Goal: Transaction & Acquisition: Book appointment/travel/reservation

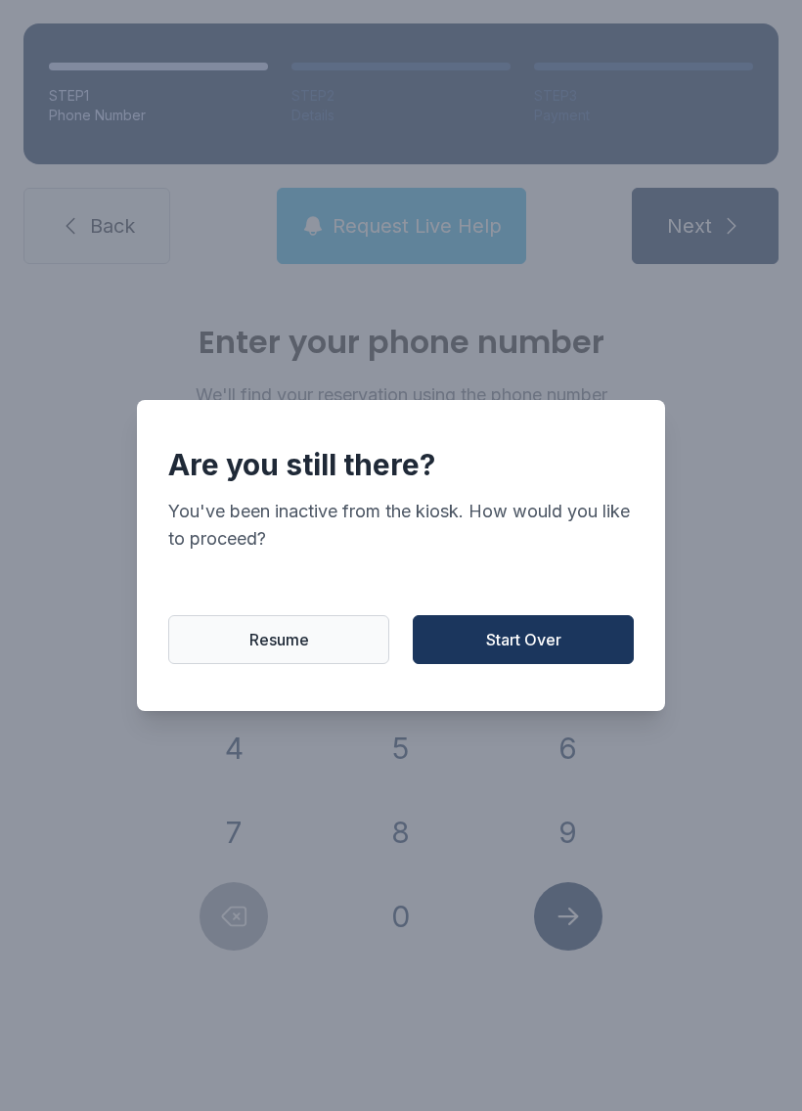
click at [312, 645] on button "Resume" at bounding box center [278, 639] width 221 height 49
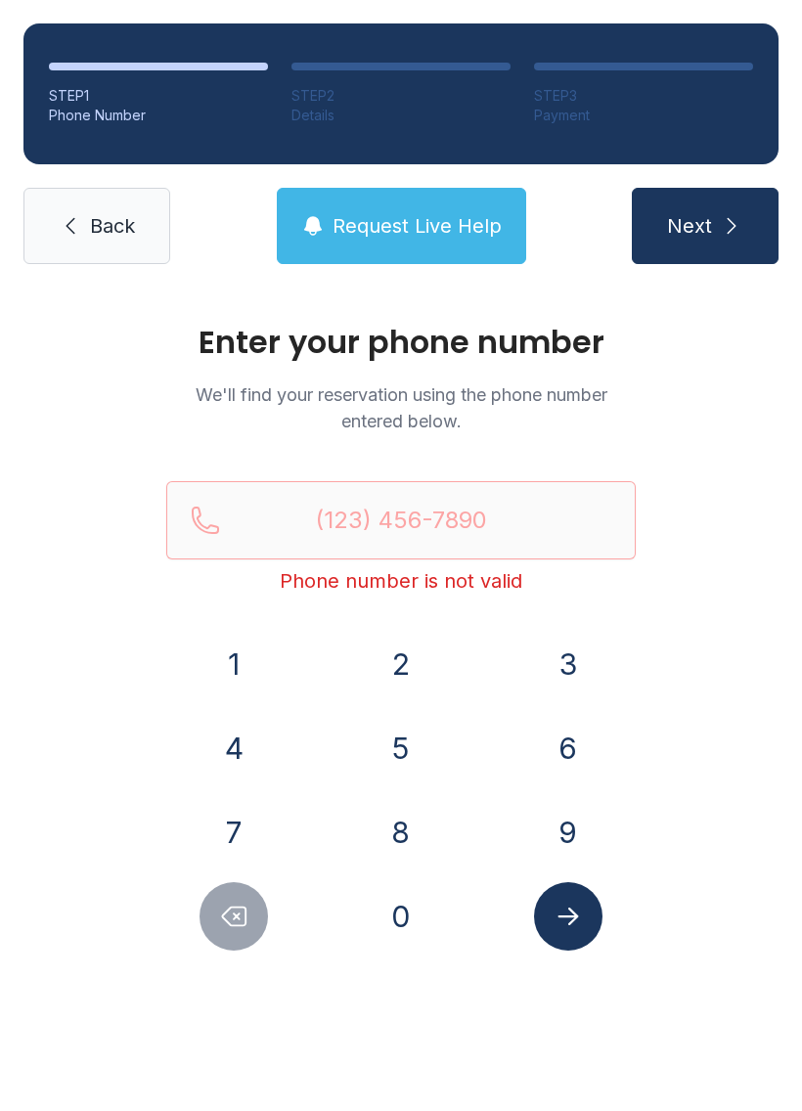
click at [545, 819] on button "9" at bounding box center [568, 832] width 68 height 68
click at [236, 668] on button "1" at bounding box center [234, 664] width 68 height 68
click at [407, 645] on button "2" at bounding box center [401, 664] width 68 height 68
click at [417, 653] on button "2" at bounding box center [401, 664] width 68 height 68
click at [260, 820] on button "7" at bounding box center [234, 832] width 68 height 68
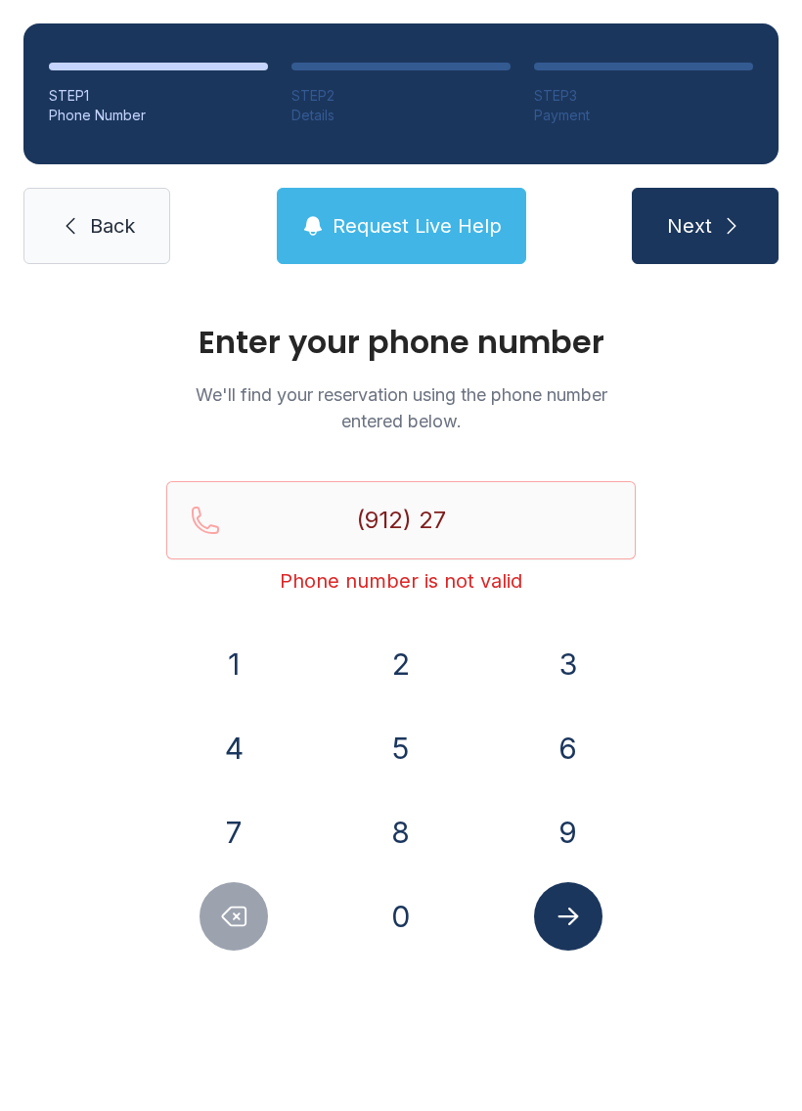
click at [413, 657] on button "2" at bounding box center [401, 664] width 68 height 68
click at [463, 217] on span "Request Live Help" at bounding box center [417, 225] width 169 height 27
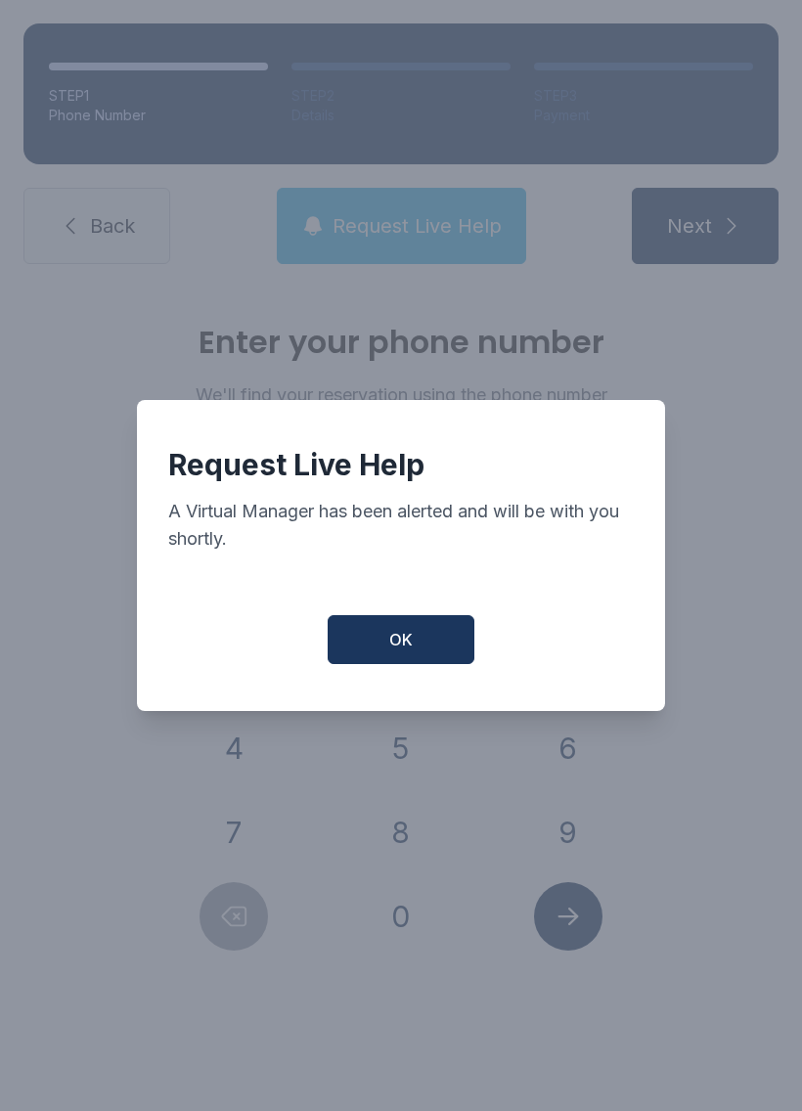
click at [413, 644] on button "OK" at bounding box center [401, 639] width 147 height 49
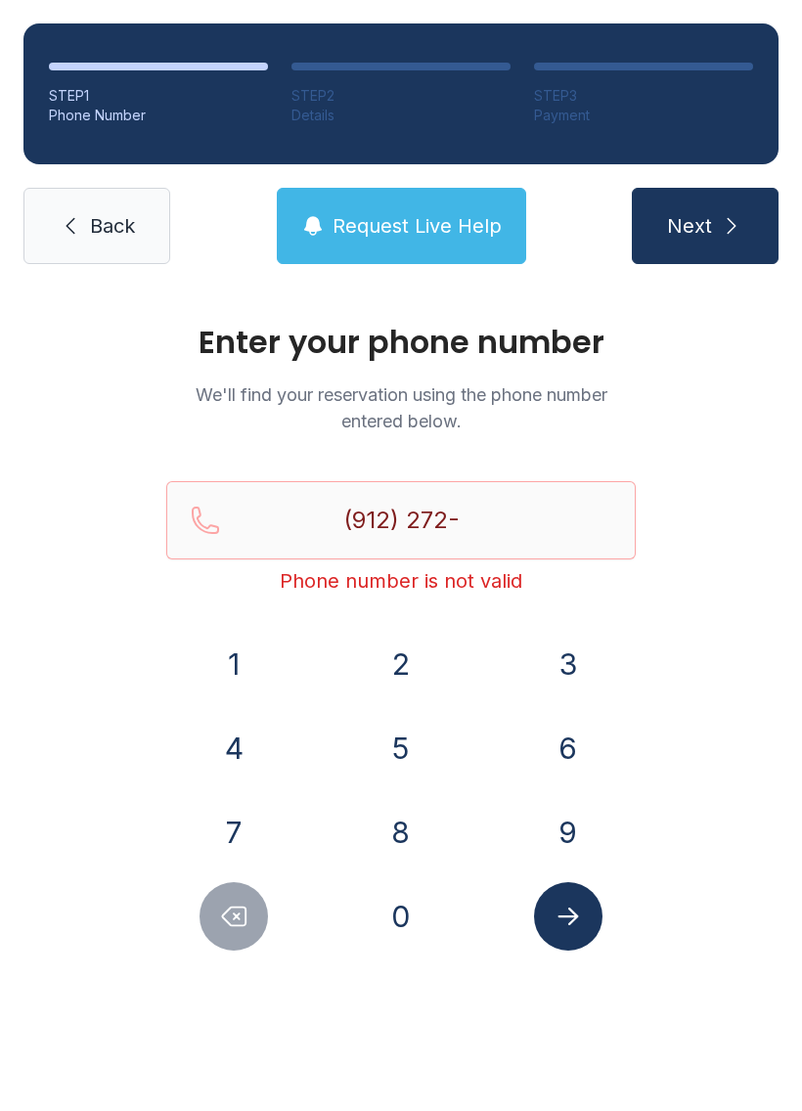
click at [562, 819] on button "9" at bounding box center [568, 832] width 68 height 68
type input "(912) 272-9"
click at [119, 236] on span "Back" at bounding box center [112, 225] width 45 height 27
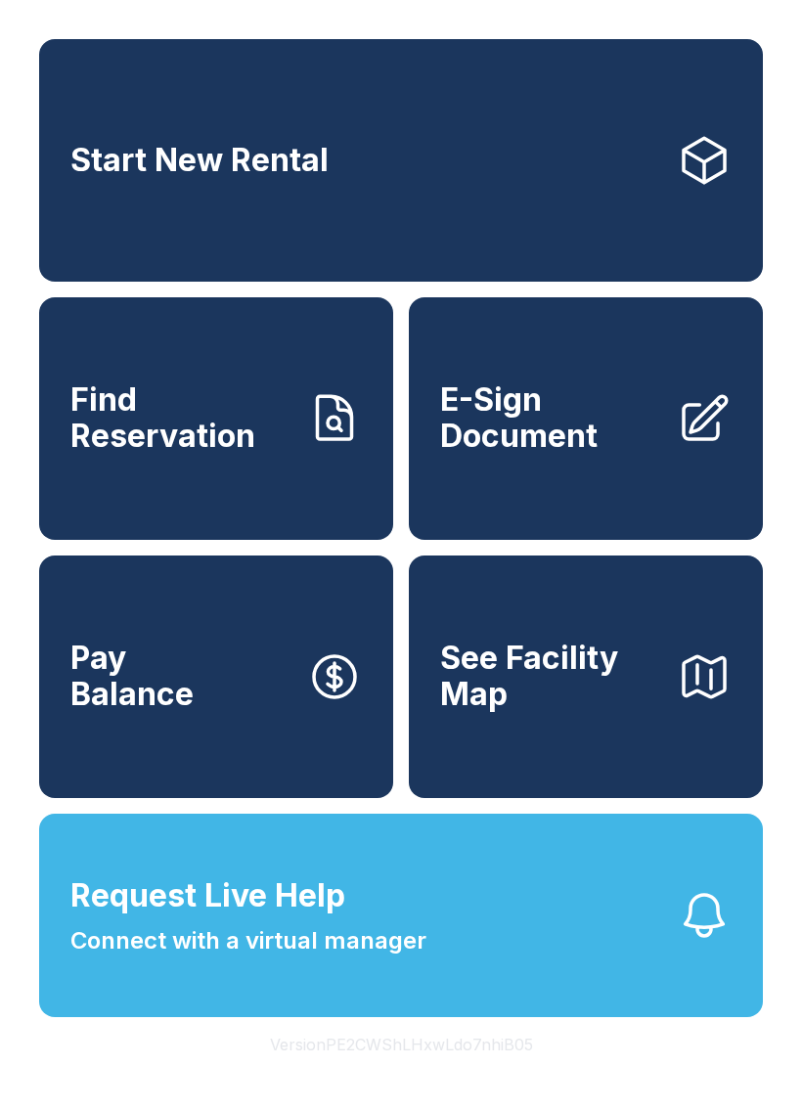
click at [458, 179] on link "Start New Rental" at bounding box center [401, 160] width 724 height 243
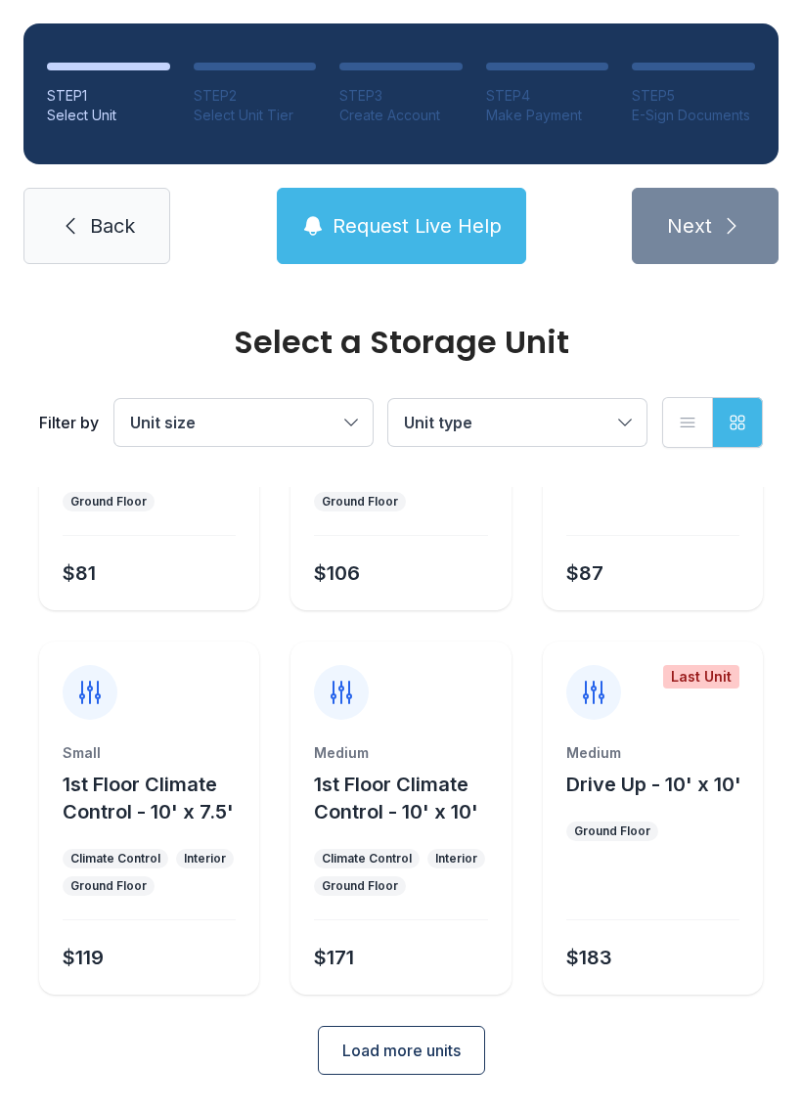
scroll to position [233, 0]
click at [572, 410] on button "Unit type" at bounding box center [517, 422] width 258 height 47
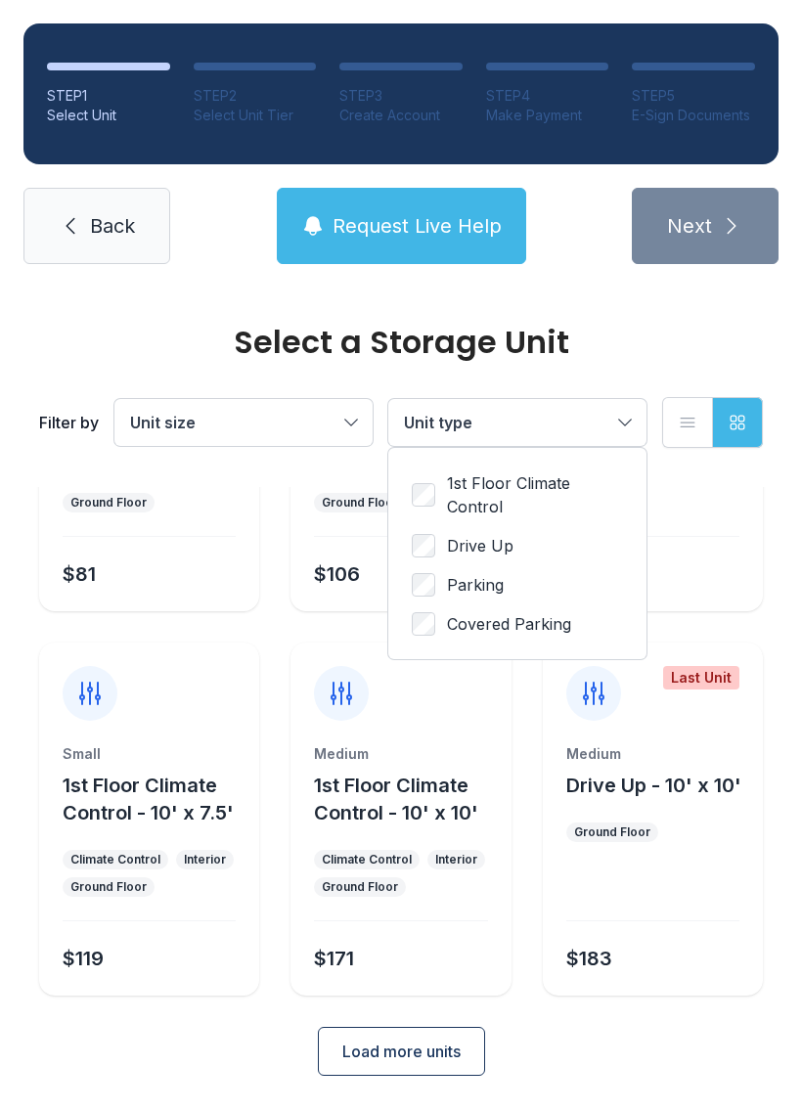
click at [497, 536] on span "Drive Up" at bounding box center [480, 545] width 67 height 23
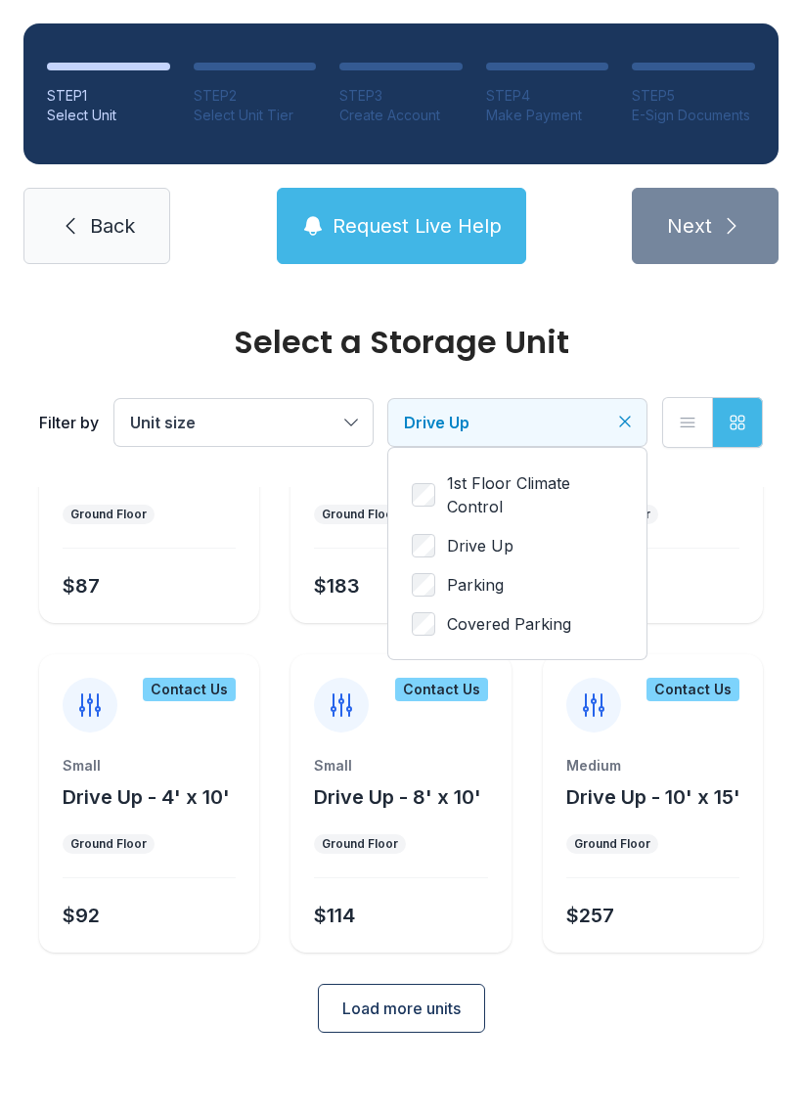
scroll to position [123, 0]
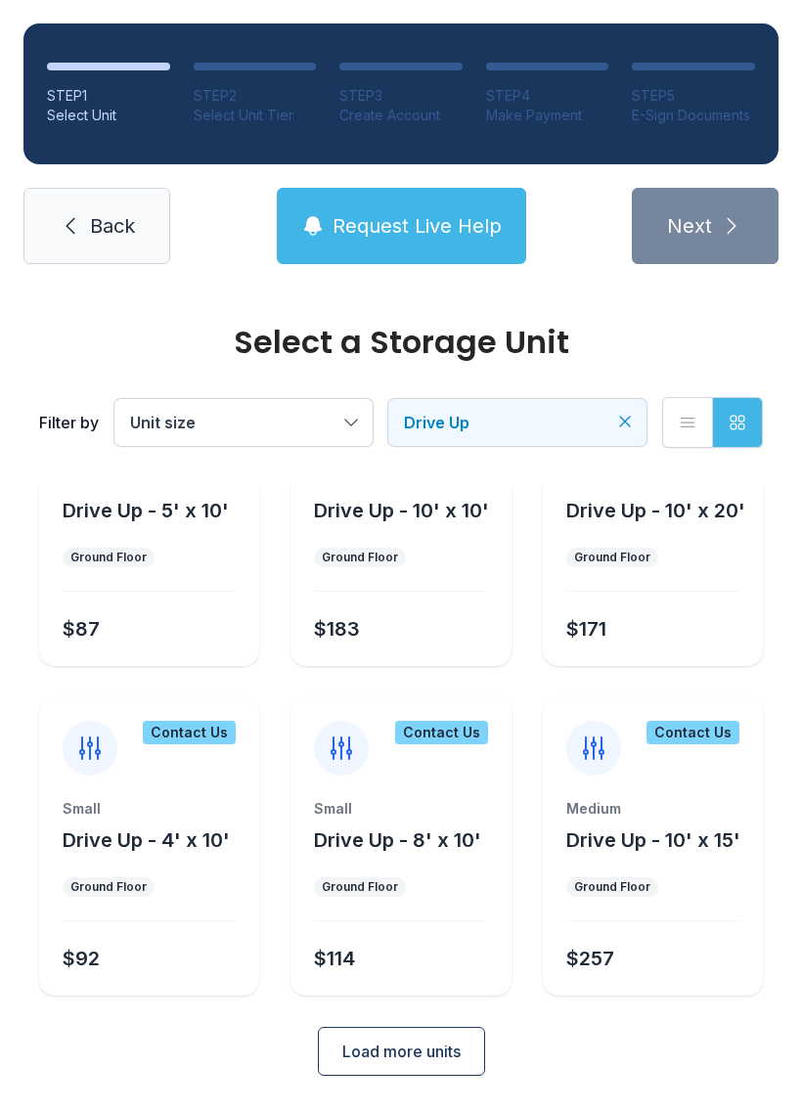
click at [463, 863] on div "Small Drive Up - 8' x 10' Ground Floor $114" at bounding box center [400, 897] width 220 height 197
click at [399, 898] on div "Small Drive Up - 8' x 10' Ground Floor $114" at bounding box center [400, 897] width 220 height 197
click at [377, 935] on div "Small Drive Up - 8' x 10' Ground Floor $114" at bounding box center [400, 897] width 220 height 197
click at [405, 816] on div "Small" at bounding box center [400, 809] width 173 height 20
click at [435, 746] on div "Contact Us" at bounding box center [400, 736] width 220 height 78
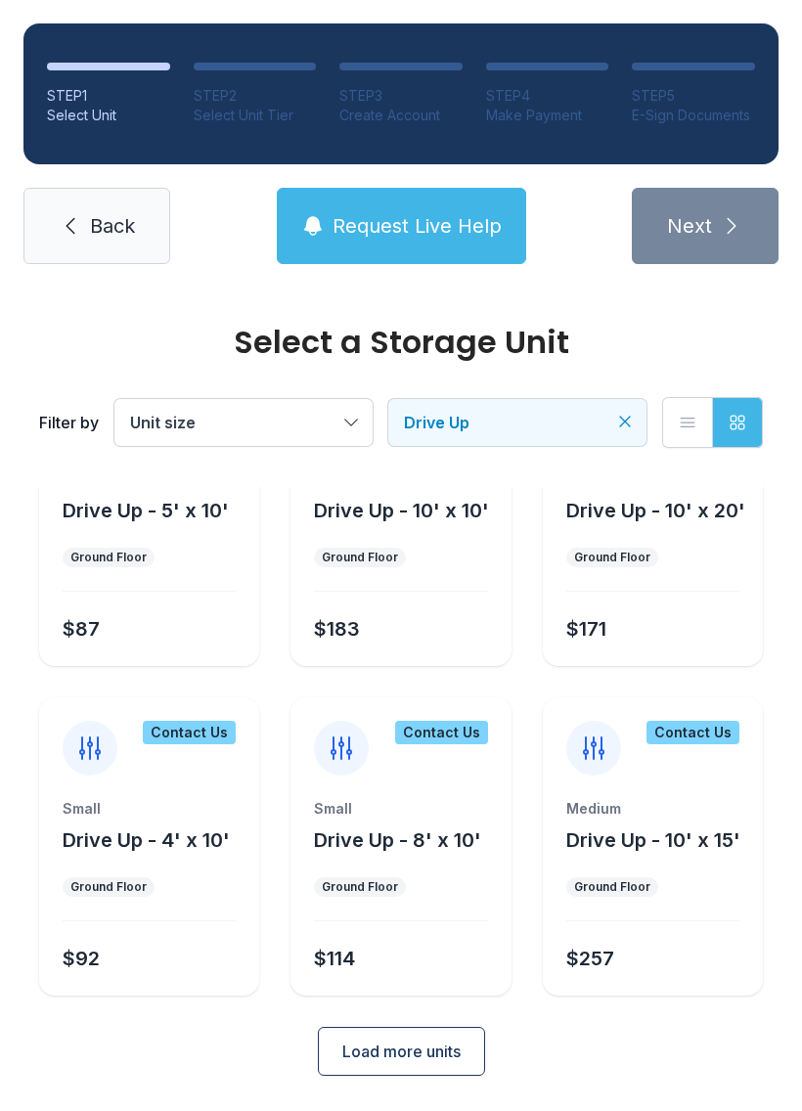
click at [408, 896] on ul "Ground Floor" at bounding box center [400, 887] width 173 height 20
click at [408, 1058] on span "Load more units" at bounding box center [401, 1051] width 118 height 23
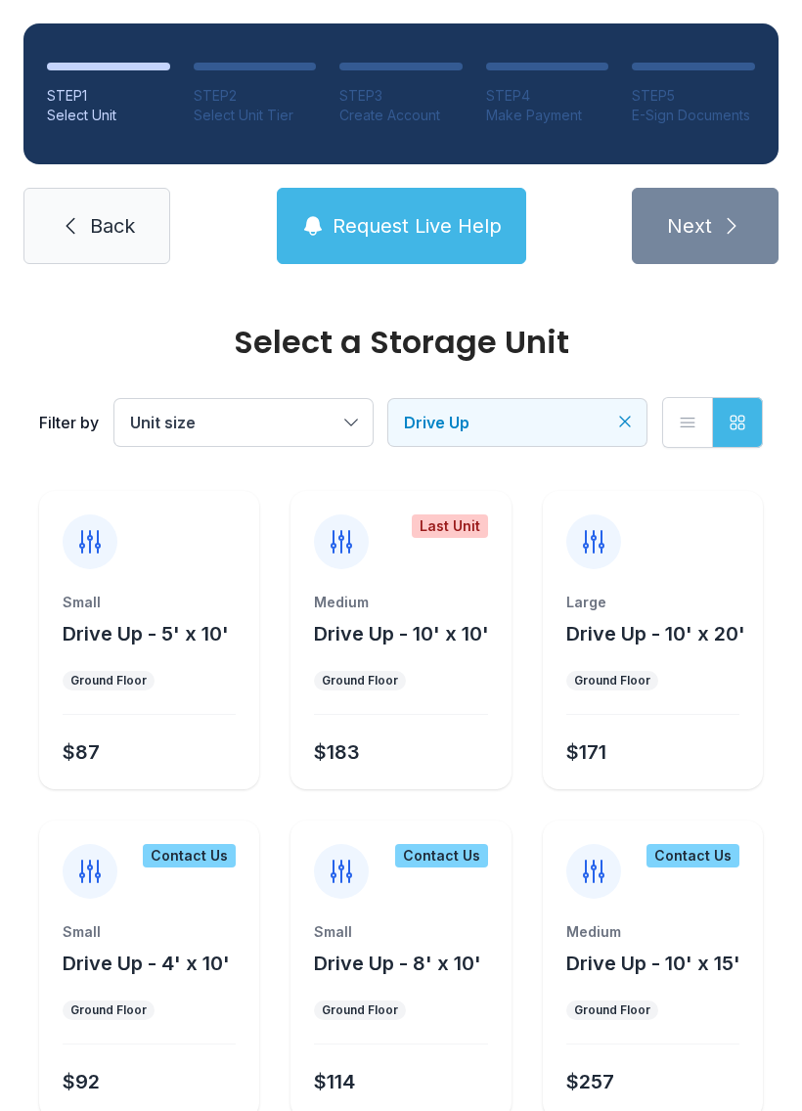
scroll to position [0, 0]
